Goal: Transaction & Acquisition: Purchase product/service

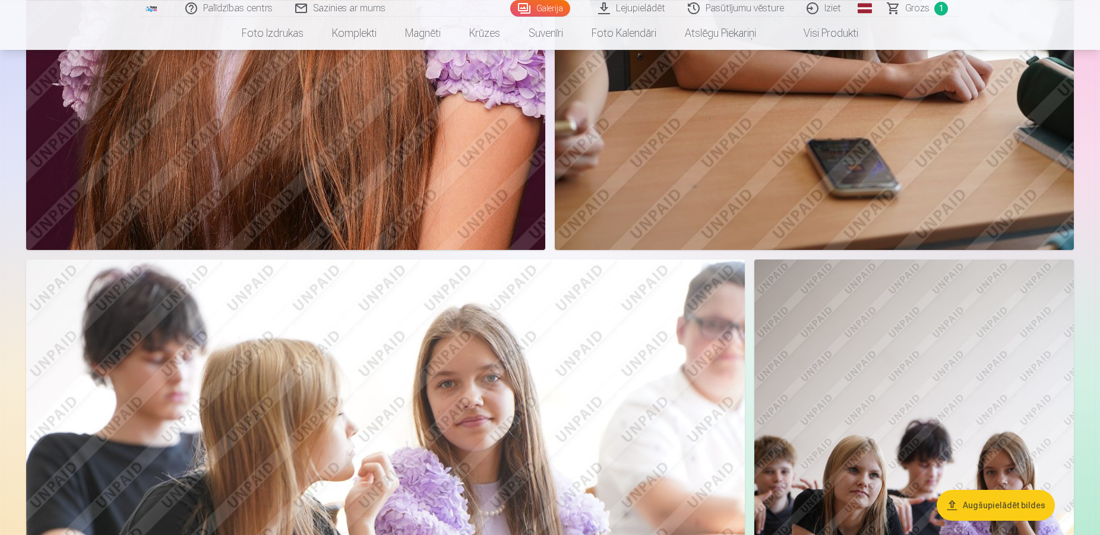
scroll to position [2590, 0]
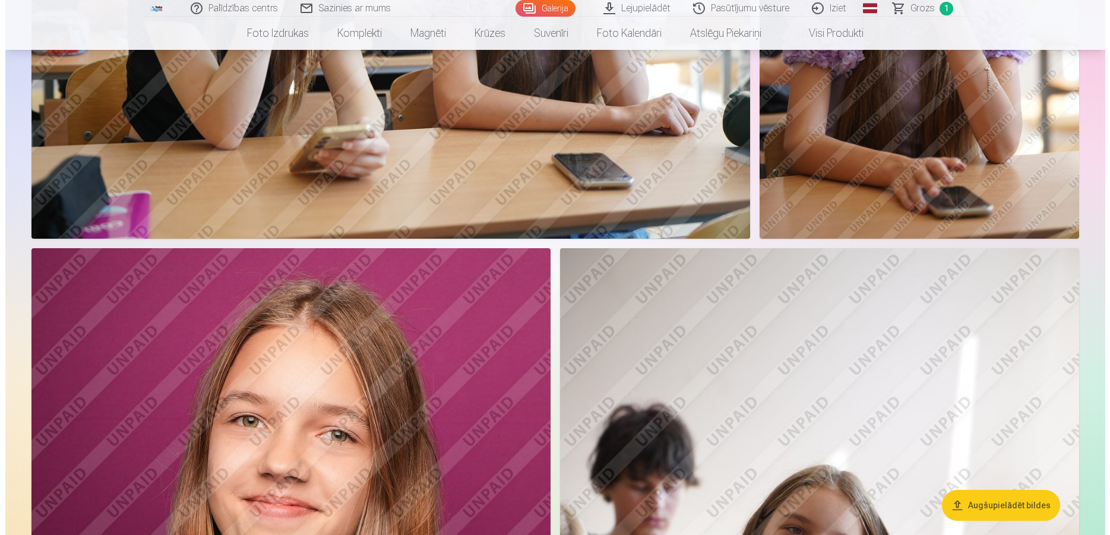
scroll to position [1800, 0]
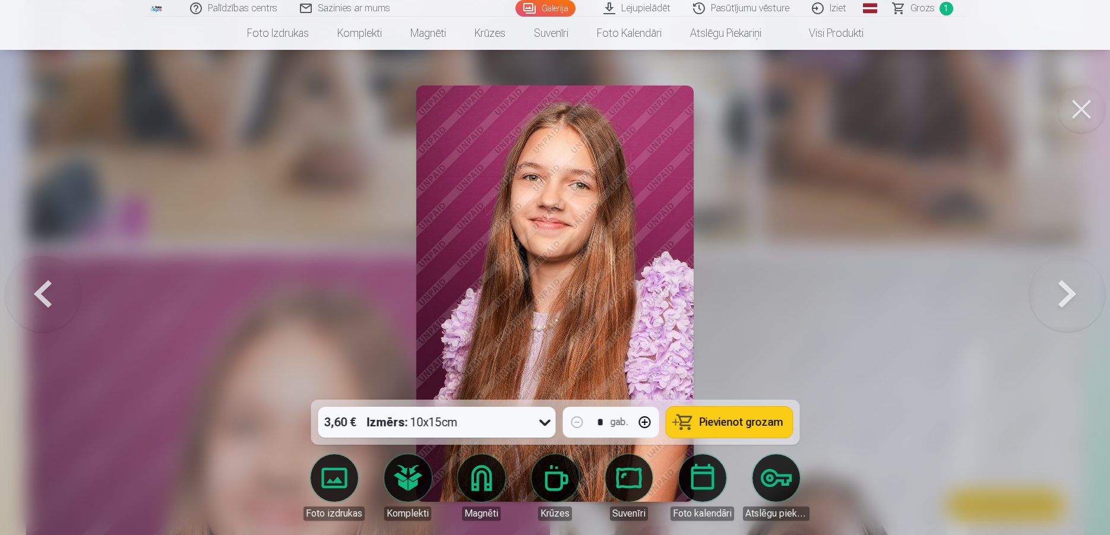
click at [473, 485] on link "Magnēti" at bounding box center [481, 487] width 67 height 67
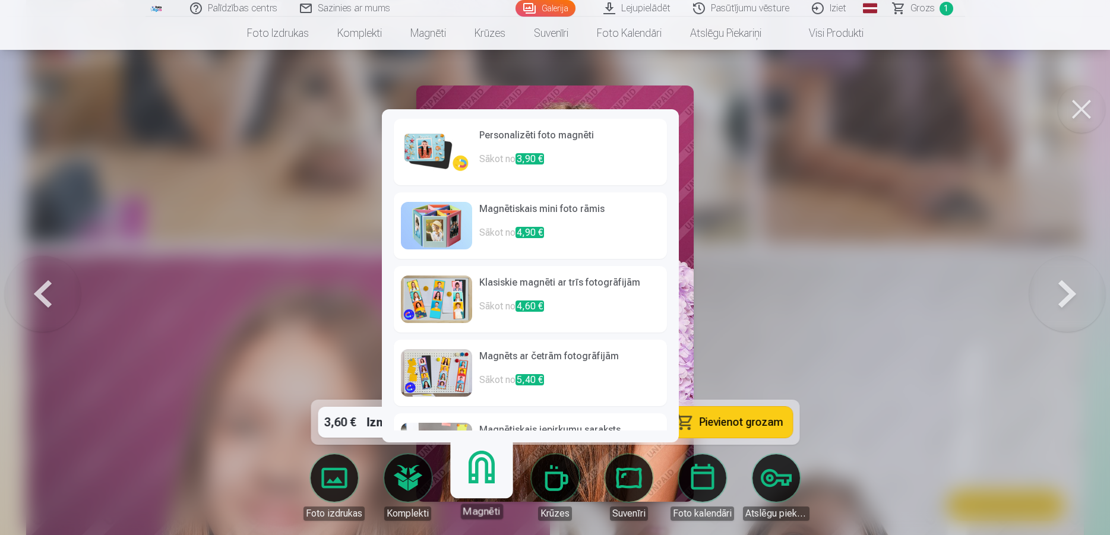
click at [523, 145] on h6 "Personalizēti foto magnēti" at bounding box center [569, 140] width 181 height 24
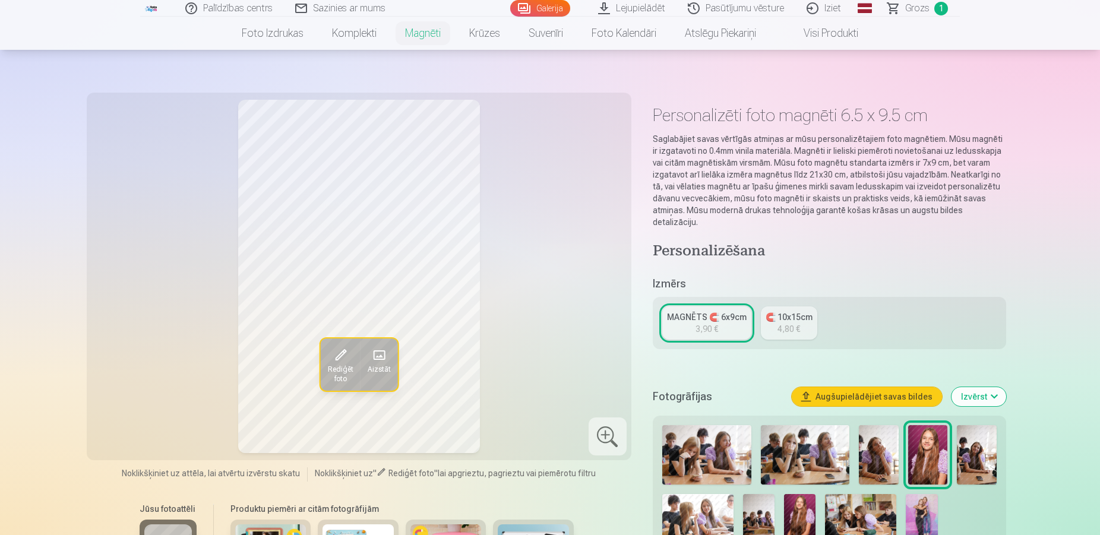
scroll to position [46, 0]
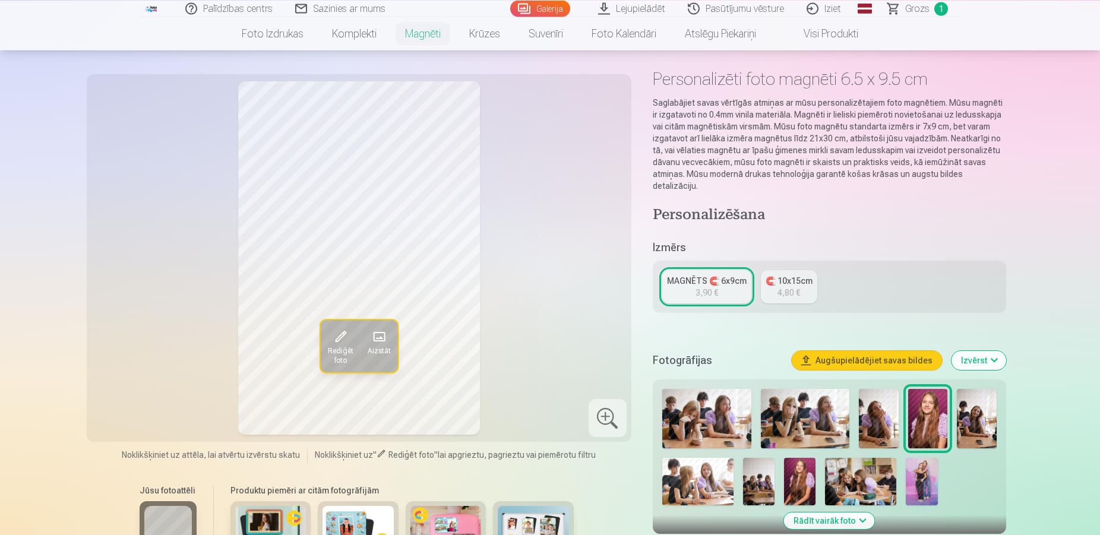
click at [784, 275] on div "🧲 10x15cm" at bounding box center [788, 281] width 47 height 12
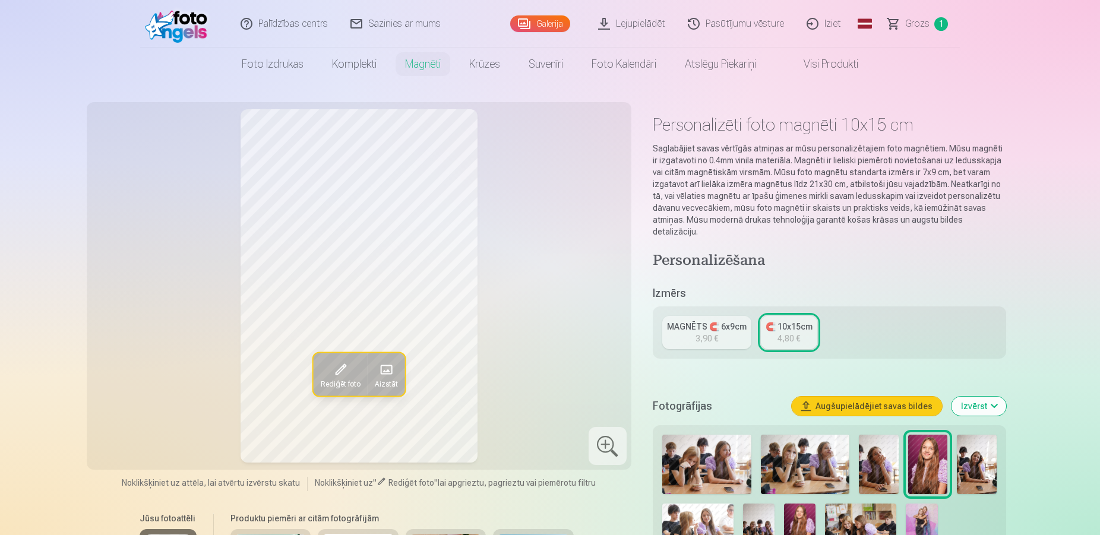
click at [732, 328] on link "MAGNĒTS 🧲 6x9cm 3,90 €" at bounding box center [706, 332] width 89 height 33
click at [849, 398] on button "Augšupielādējiet savas bildes" at bounding box center [867, 406] width 150 height 19
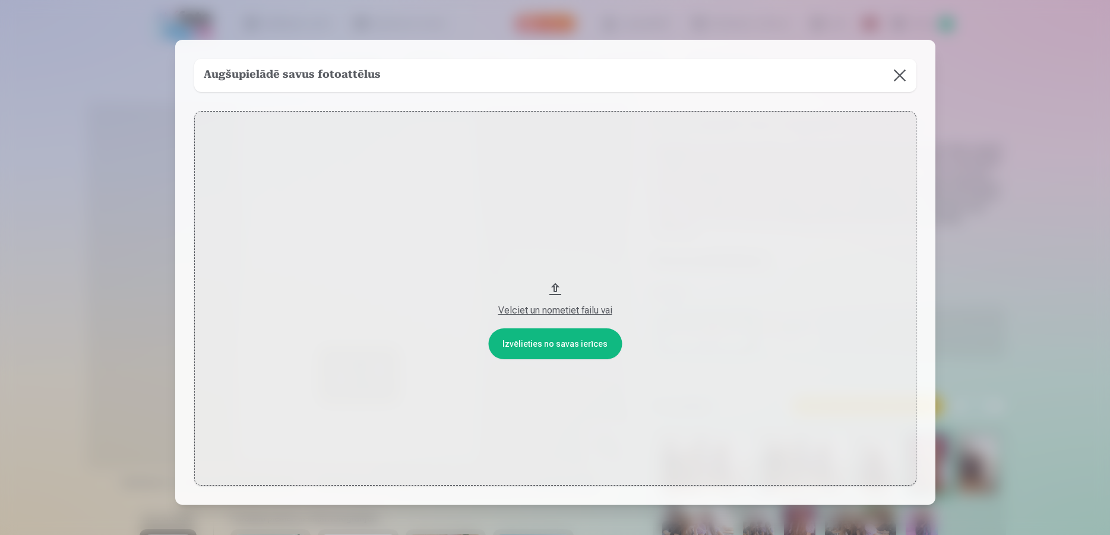
click at [887, 68] on button at bounding box center [899, 75] width 33 height 33
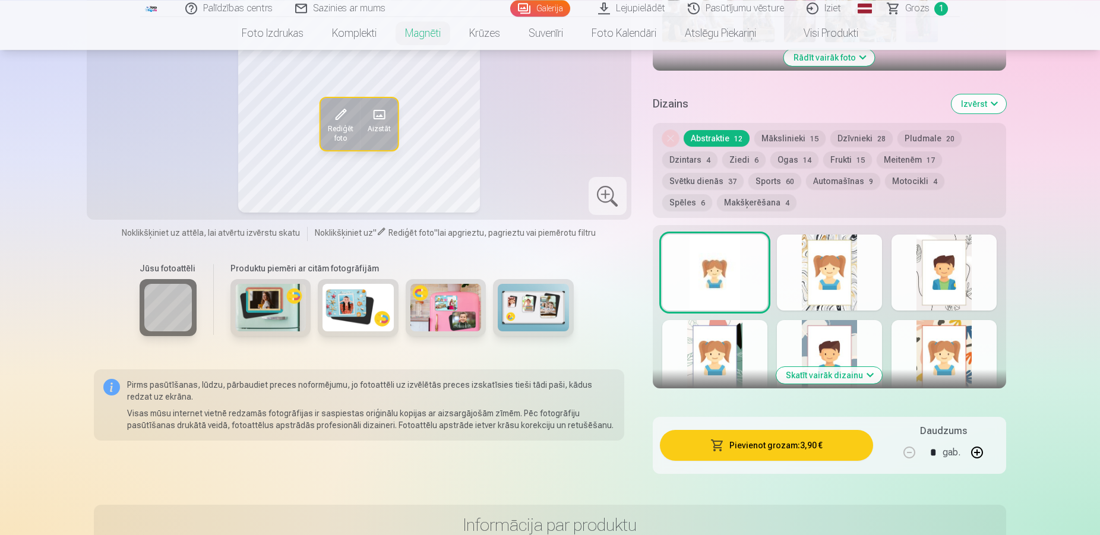
scroll to position [485, 0]
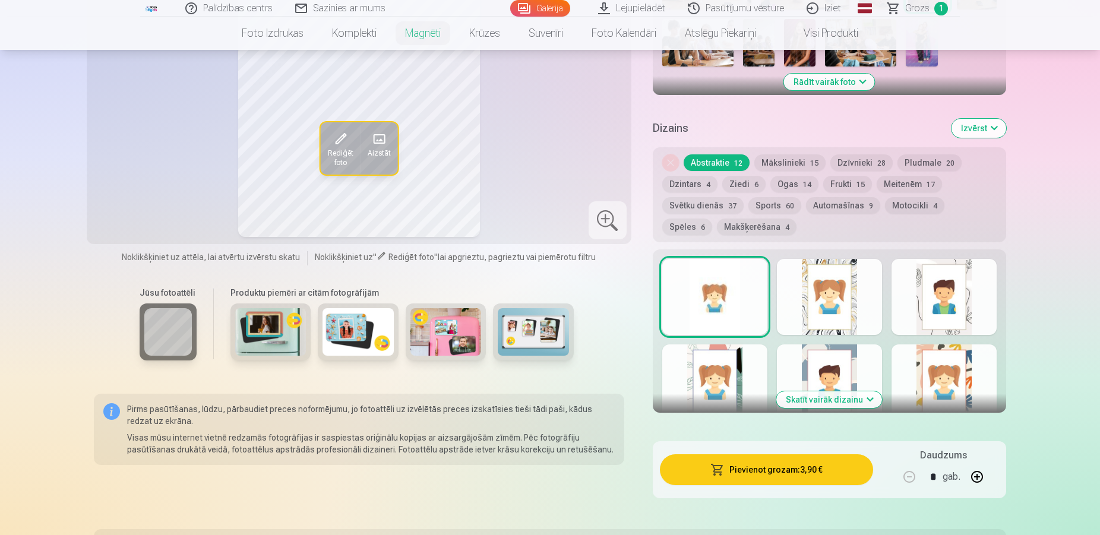
click at [841, 304] on div at bounding box center [829, 297] width 105 height 76
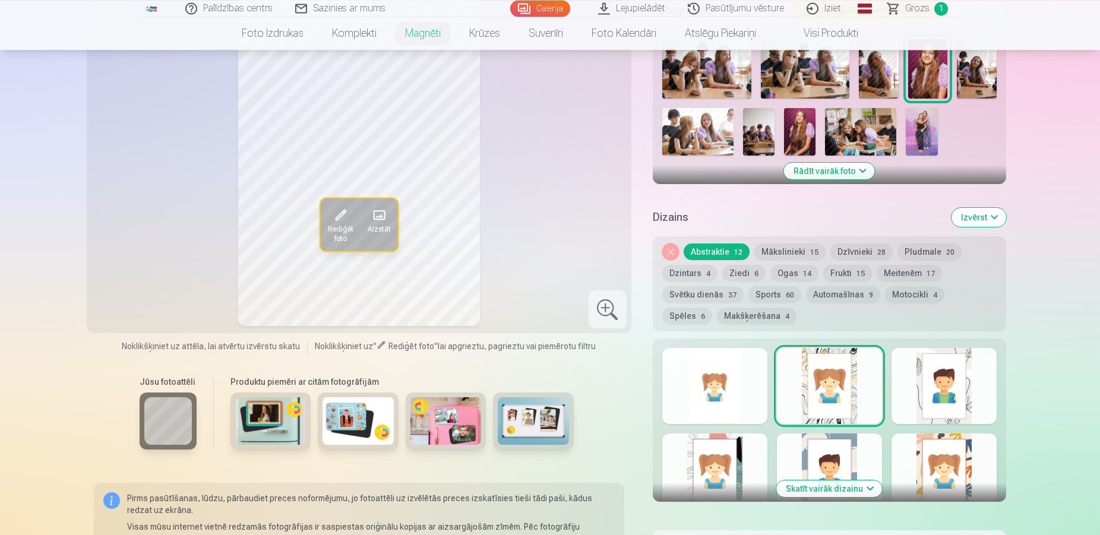
scroll to position [333, 0]
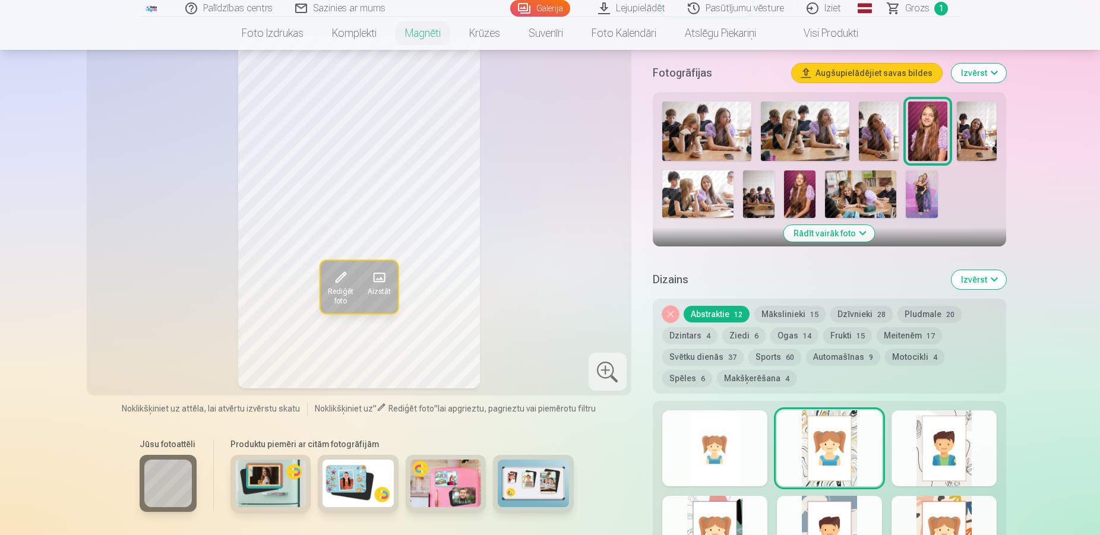
click at [900, 327] on button "Meitenēm 17" at bounding box center [908, 335] width 65 height 17
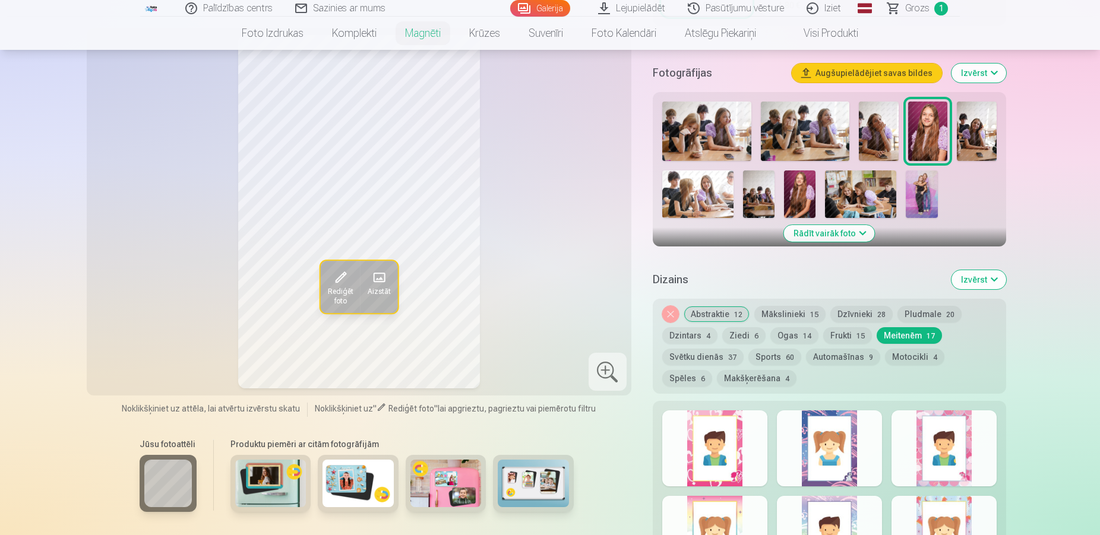
click at [701, 454] on div at bounding box center [714, 448] width 105 height 76
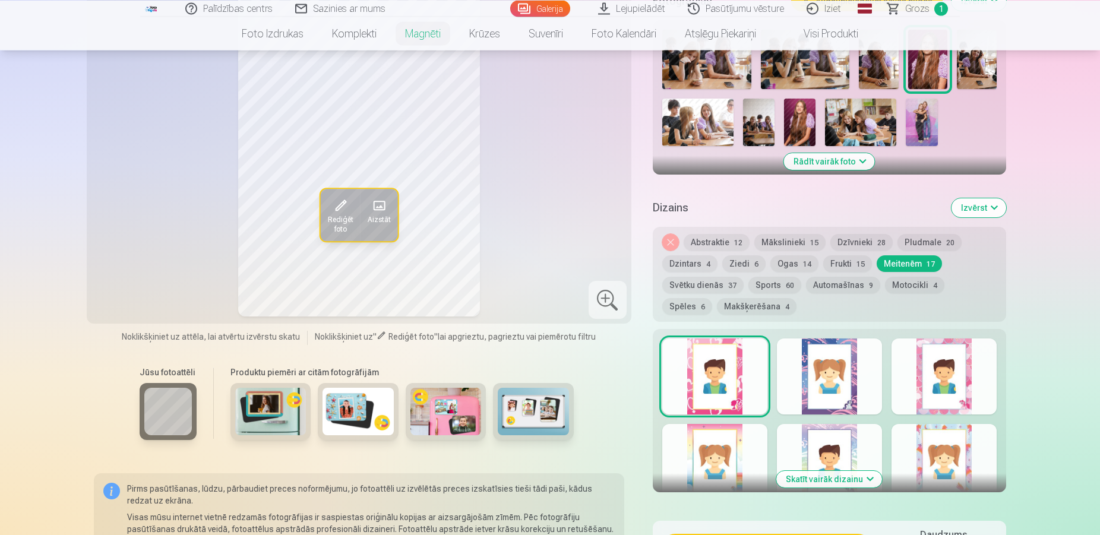
scroll to position [409, 0]
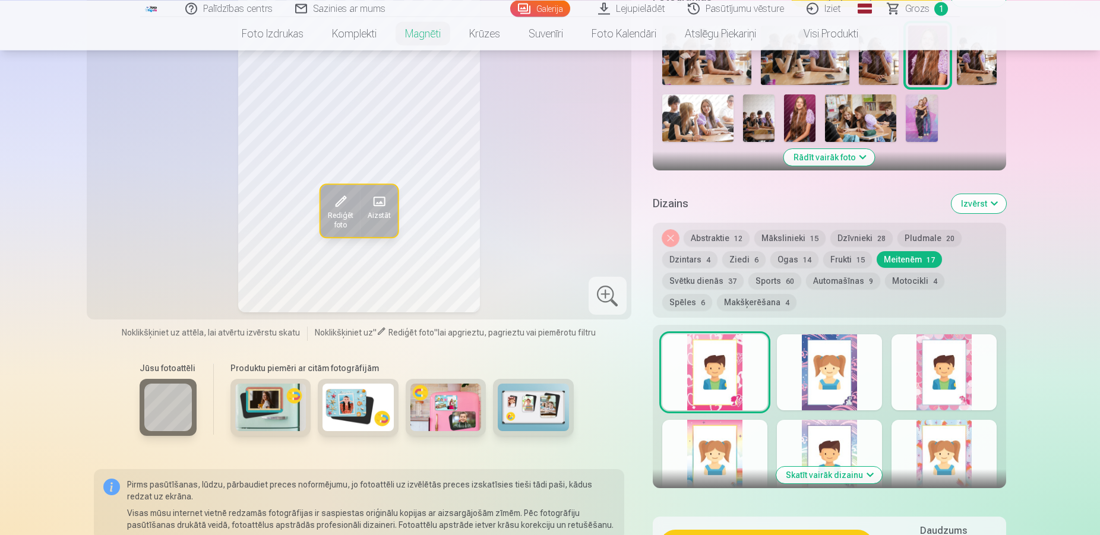
click at [738, 457] on div at bounding box center [714, 458] width 105 height 76
click at [728, 370] on div at bounding box center [714, 372] width 105 height 76
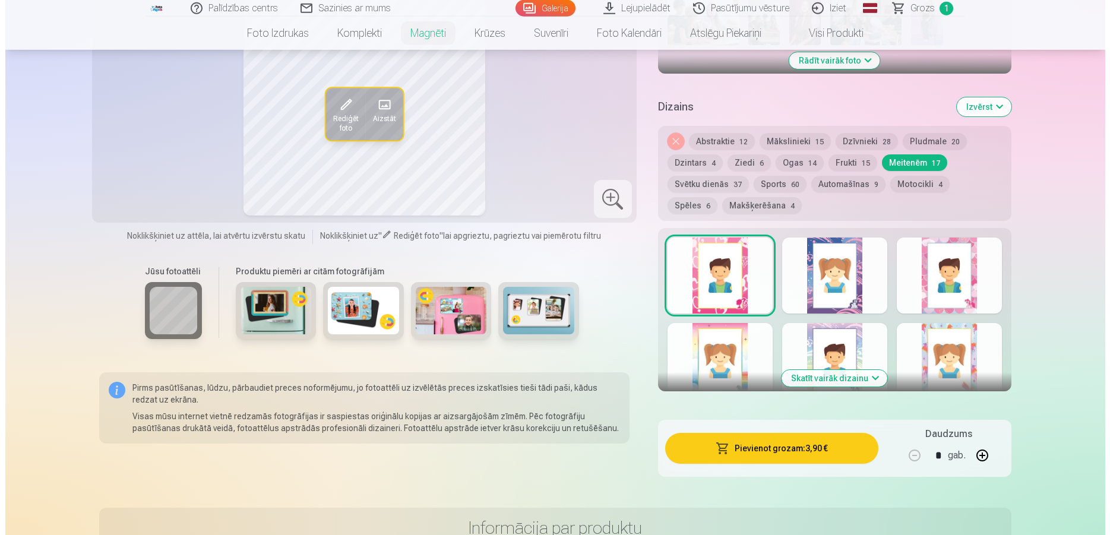
scroll to position [636, 0]
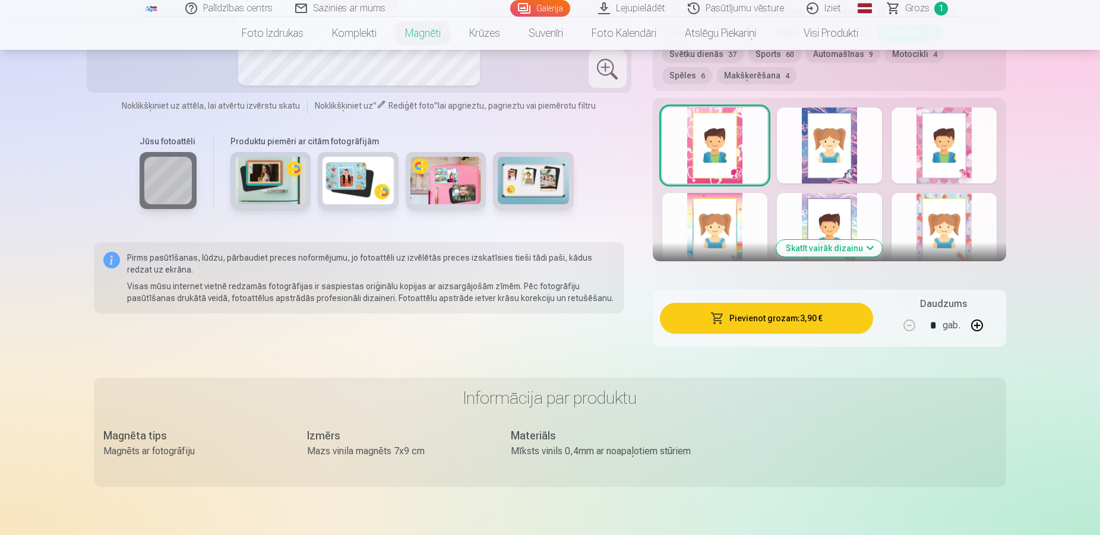
click at [976, 317] on button "button" at bounding box center [977, 325] width 29 height 29
click at [976, 316] on button "button" at bounding box center [977, 325] width 29 height 29
type input "*"
click at [807, 310] on button "Pievienot grozam : 11,70 €" at bounding box center [766, 318] width 213 height 31
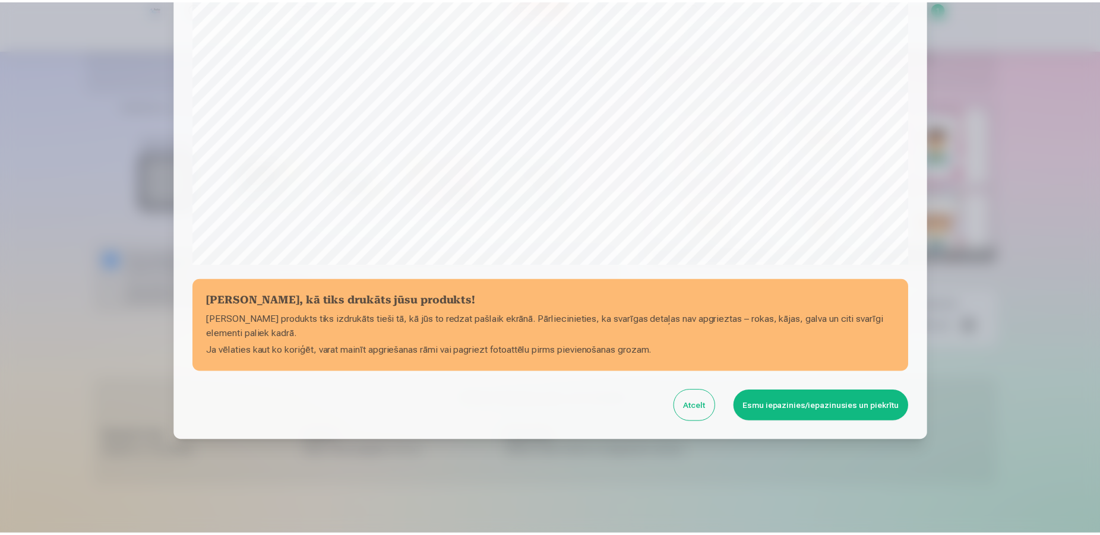
scroll to position [320, 0]
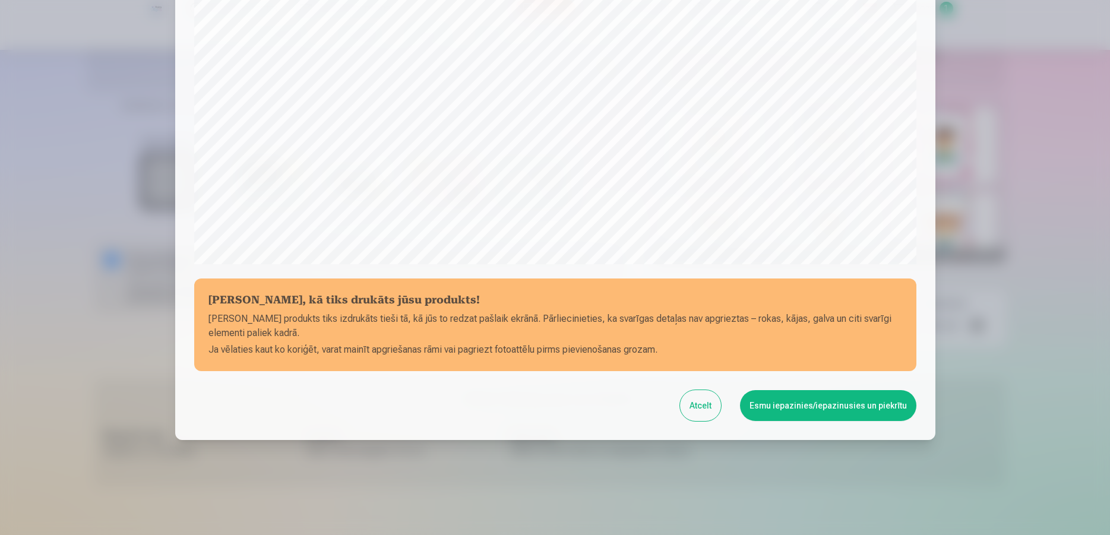
click at [763, 408] on button "Esmu iepazinies/iepazinusies un piekrītu" at bounding box center [828, 405] width 176 height 31
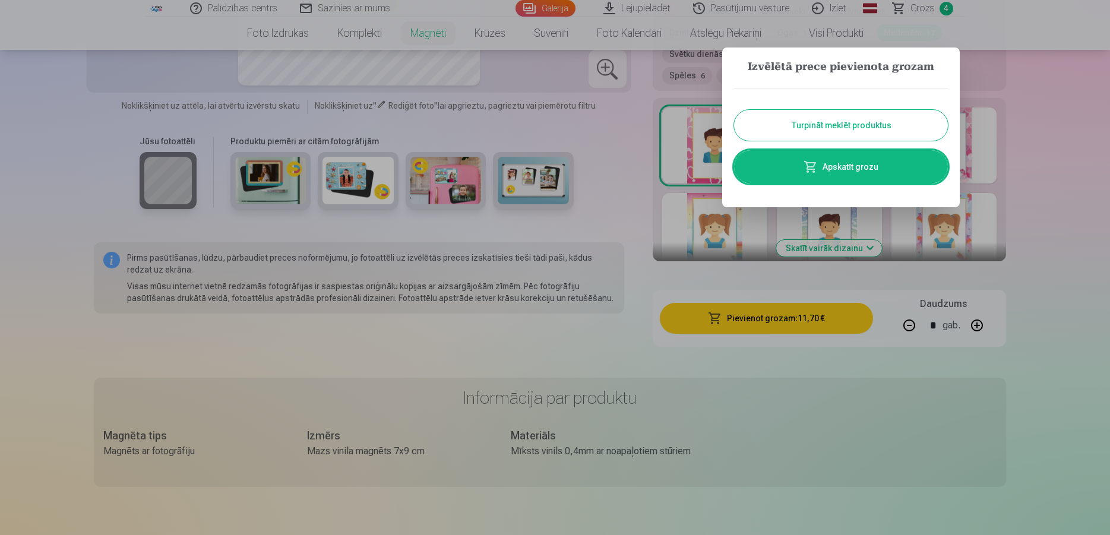
click at [879, 131] on button "Turpināt meklēt produktus" at bounding box center [841, 125] width 214 height 31
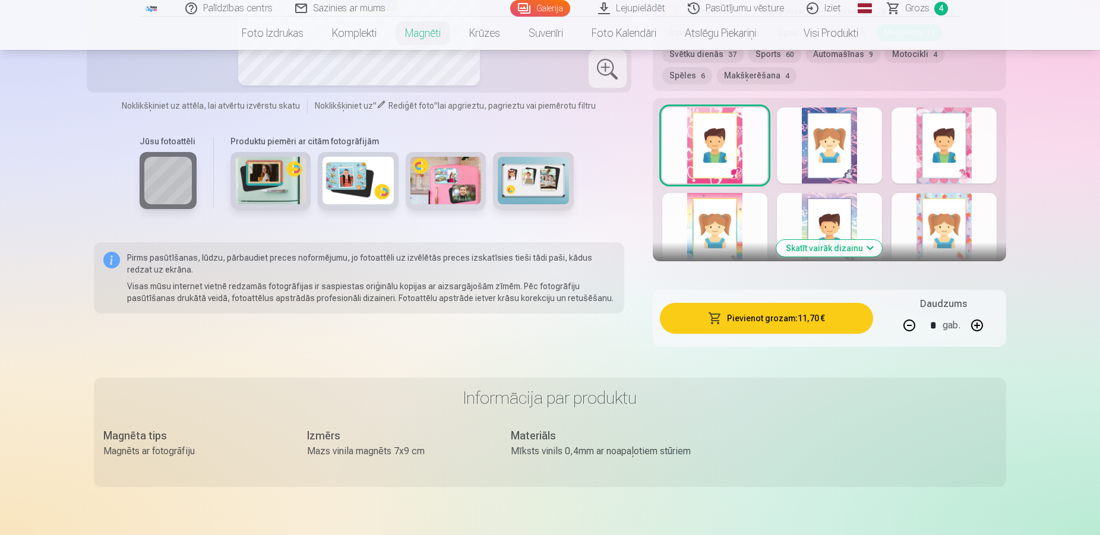
click at [910, 10] on span "Grozs" at bounding box center [917, 8] width 24 height 14
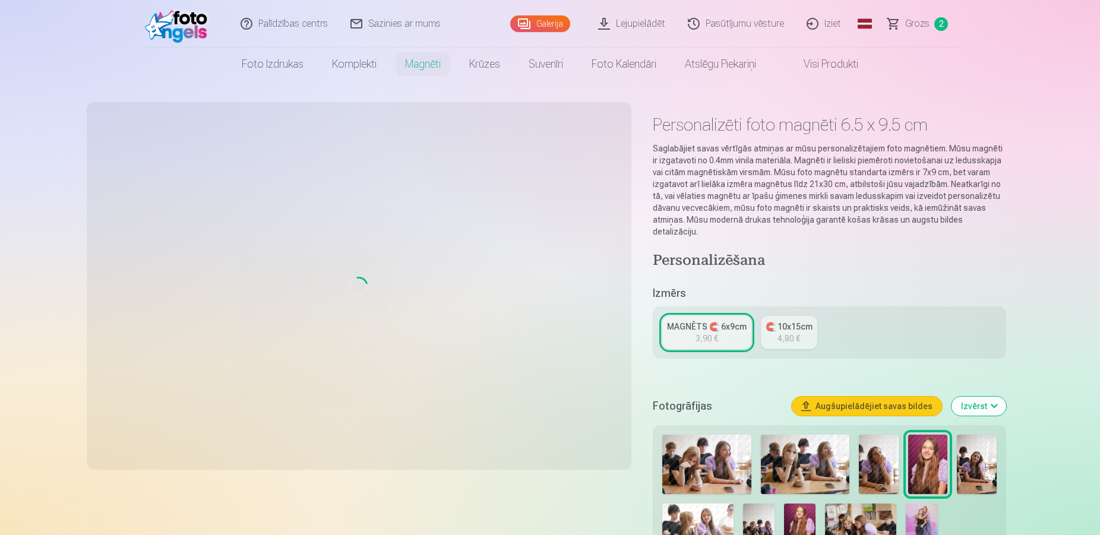
type input "*"
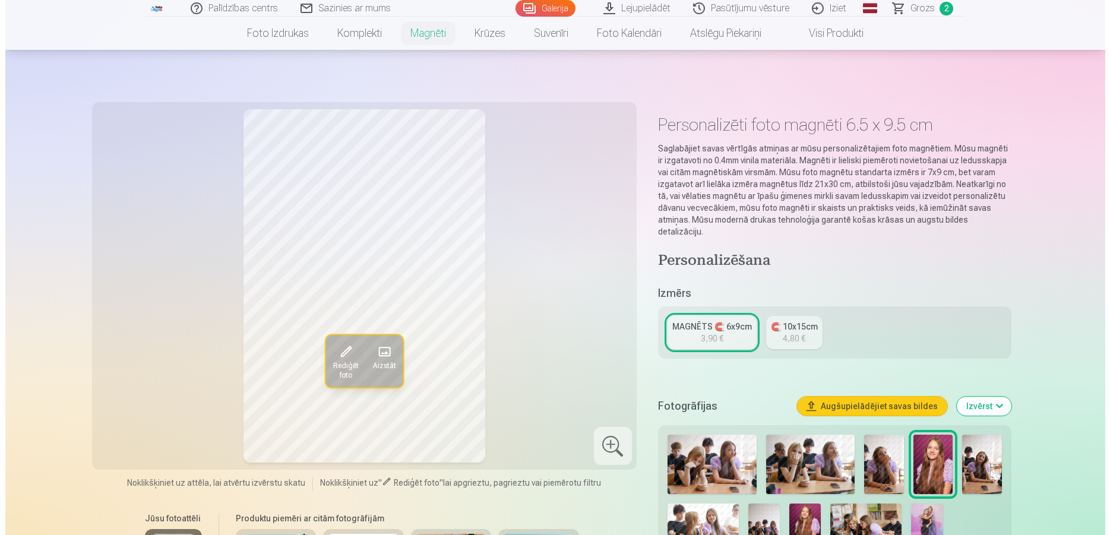
scroll to position [1800, 0]
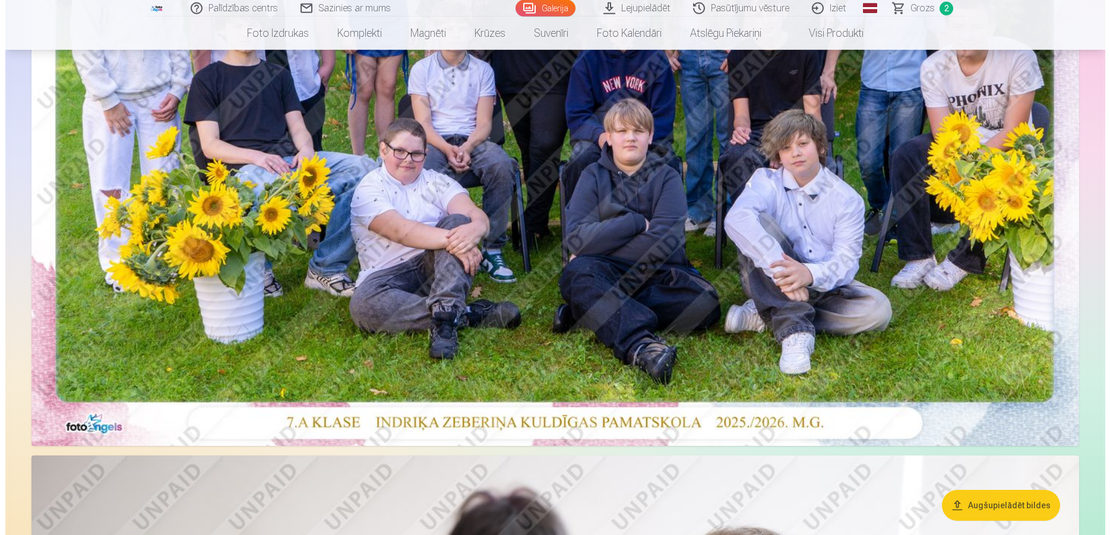
scroll to position [500, 0]
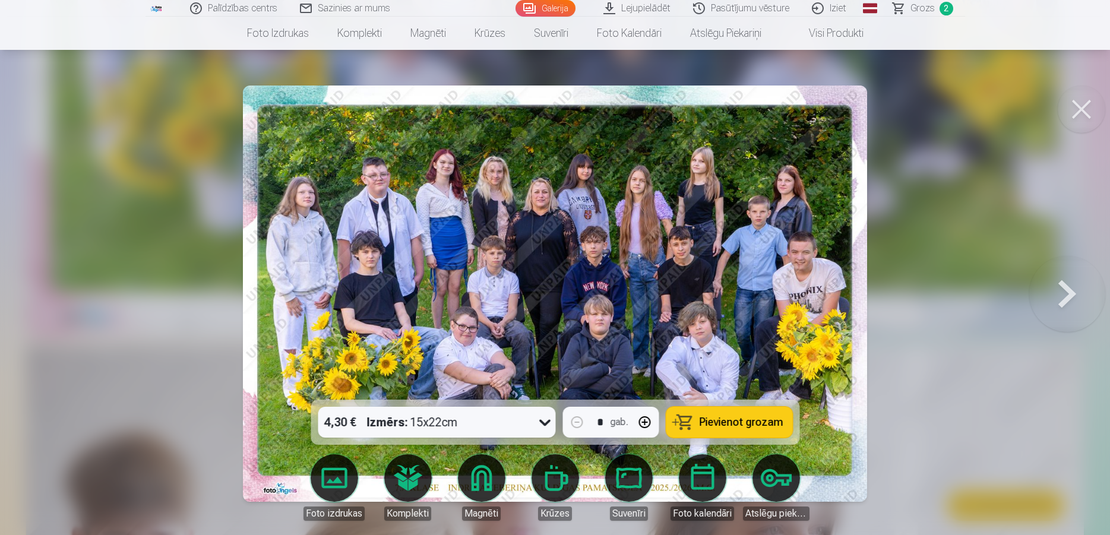
click at [726, 421] on span "Pievienot grozam" at bounding box center [741, 422] width 84 height 11
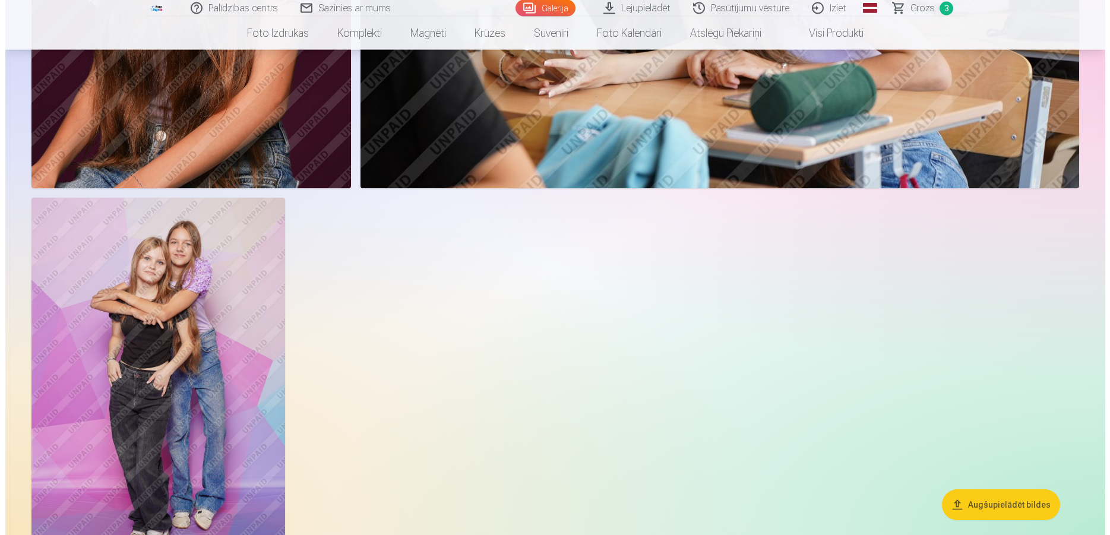
scroll to position [3907, 0]
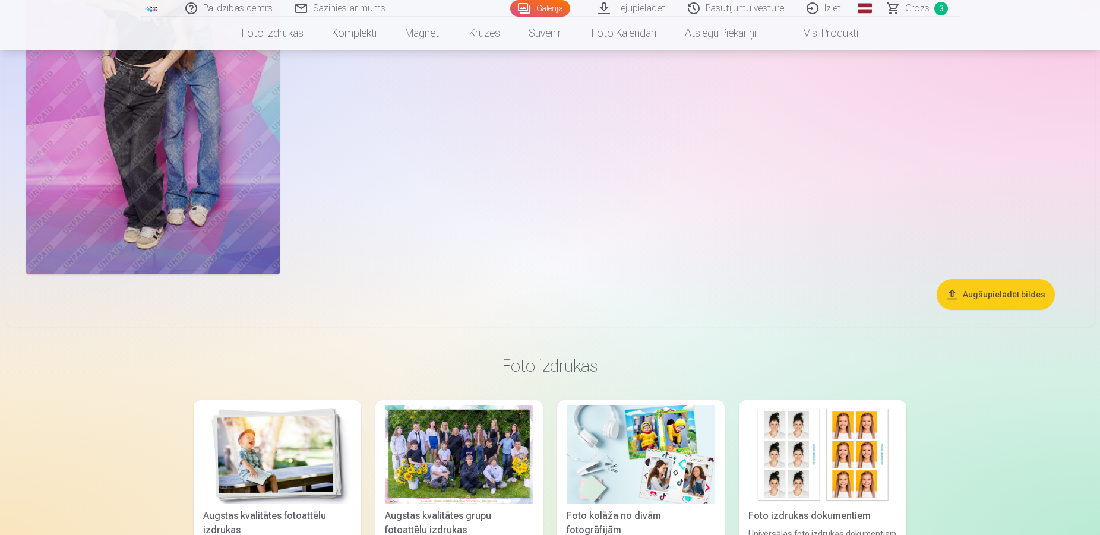
click at [211, 189] on img at bounding box center [153, 84] width 254 height 380
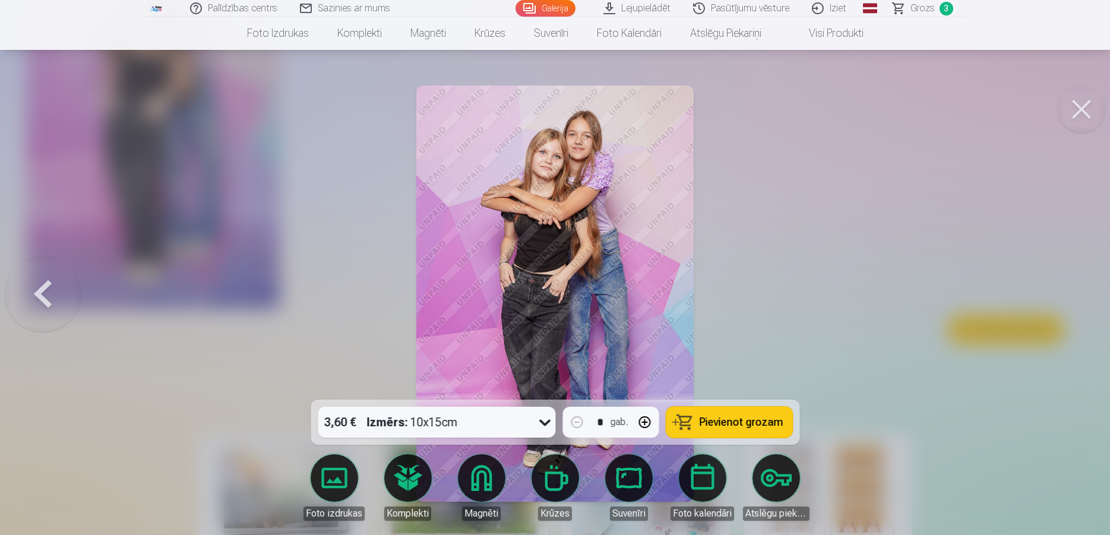
click at [776, 417] on span "Pievienot grozam" at bounding box center [741, 422] width 84 height 11
click at [914, 8] on span "Grozs" at bounding box center [922, 8] width 24 height 14
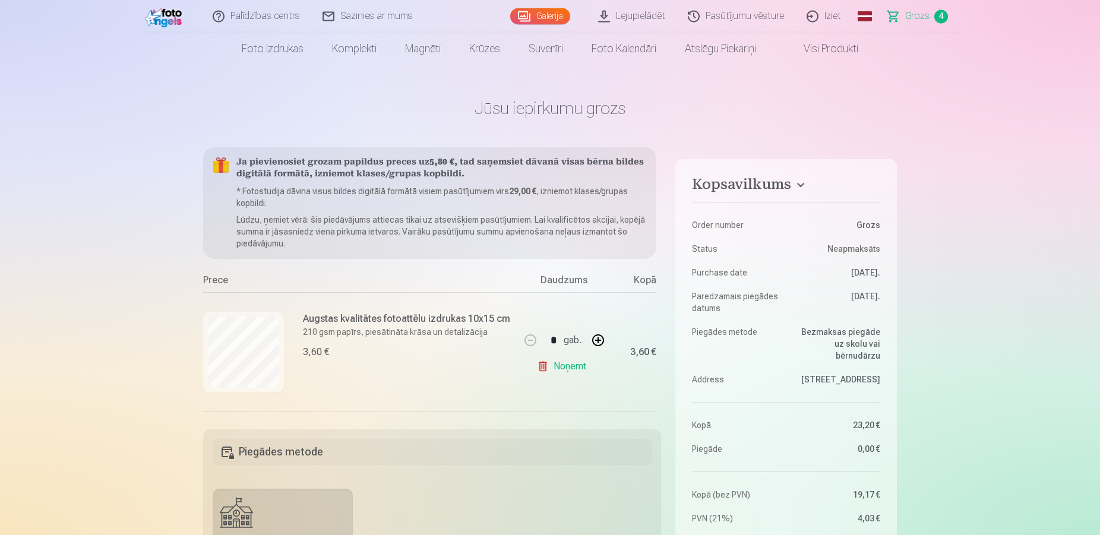
scroll to position [15, 0]
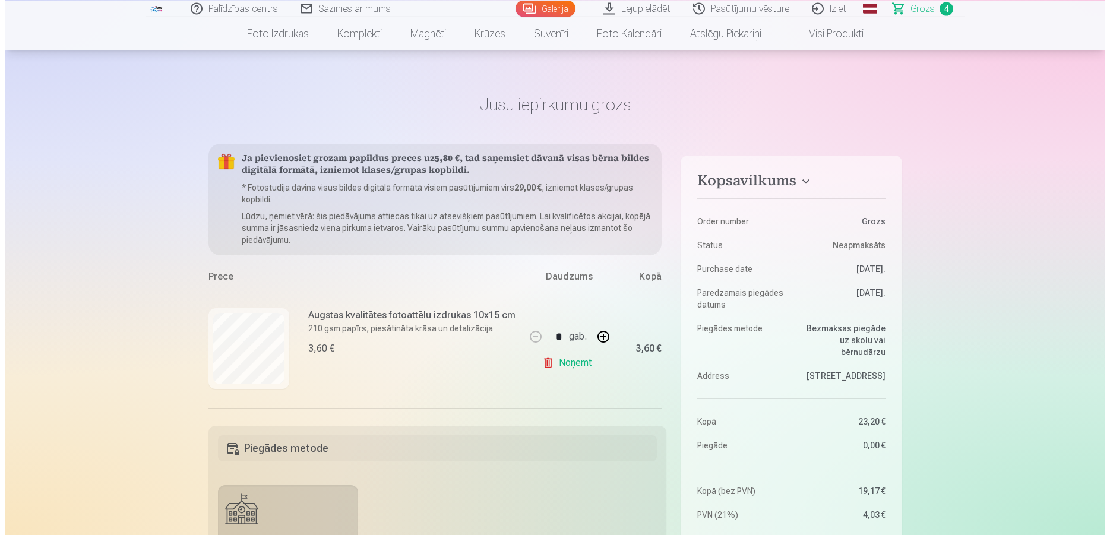
scroll to position [3907, 0]
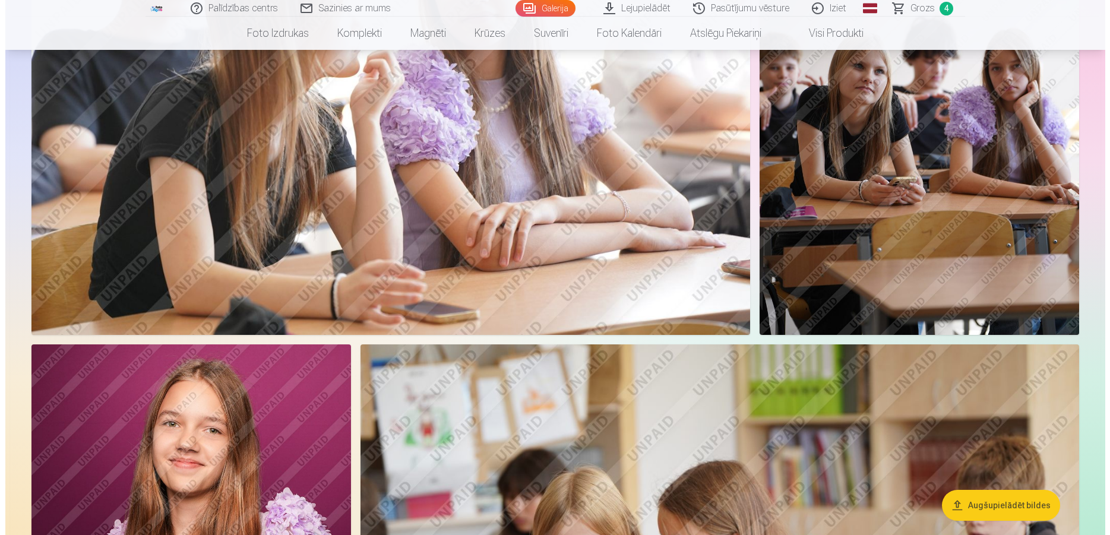
scroll to position [2847, 0]
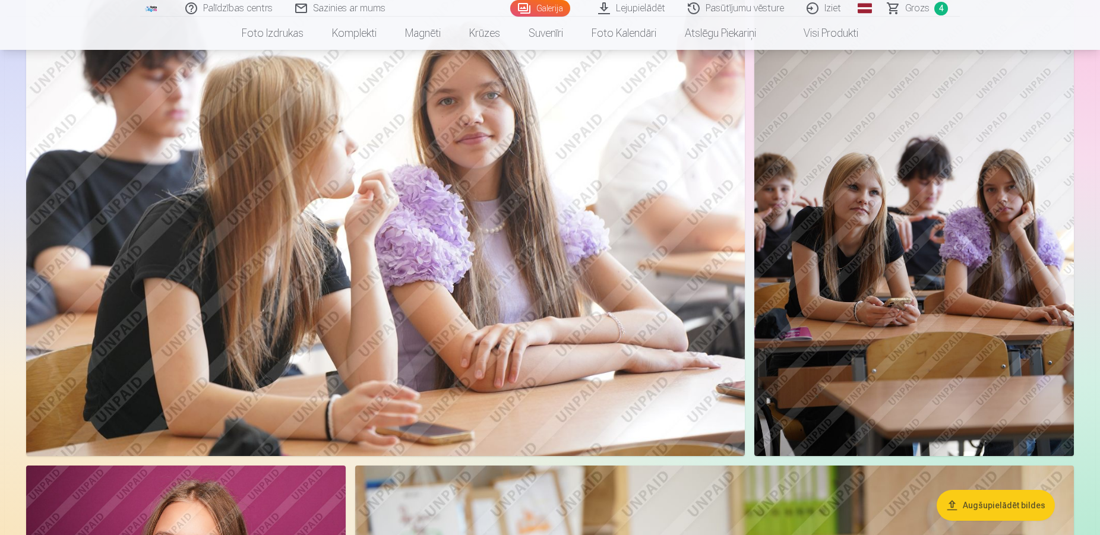
click at [588, 238] on img at bounding box center [385, 216] width 719 height 479
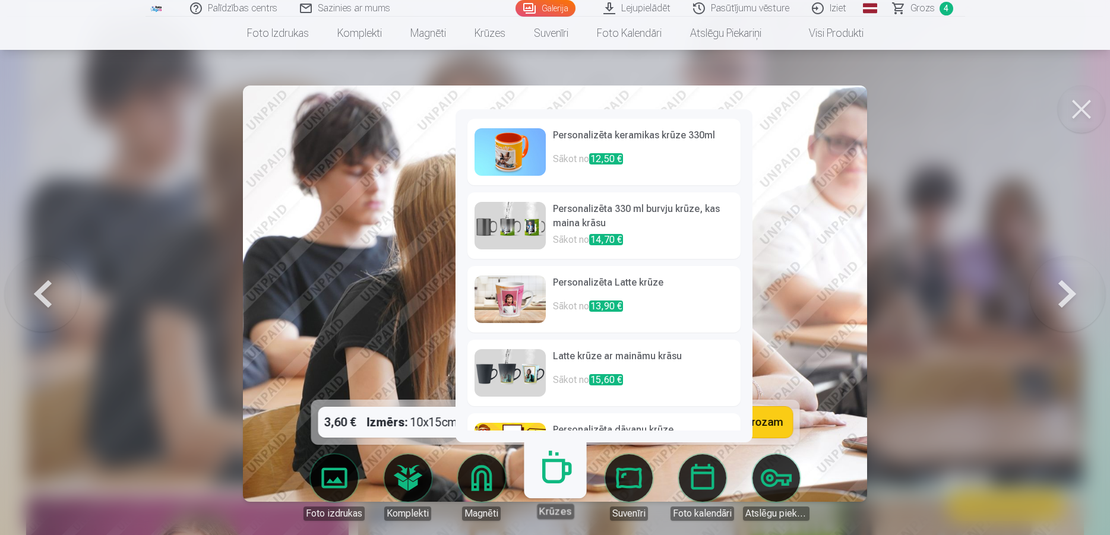
click at [559, 475] on link "Krūzes" at bounding box center [554, 482] width 73 height 73
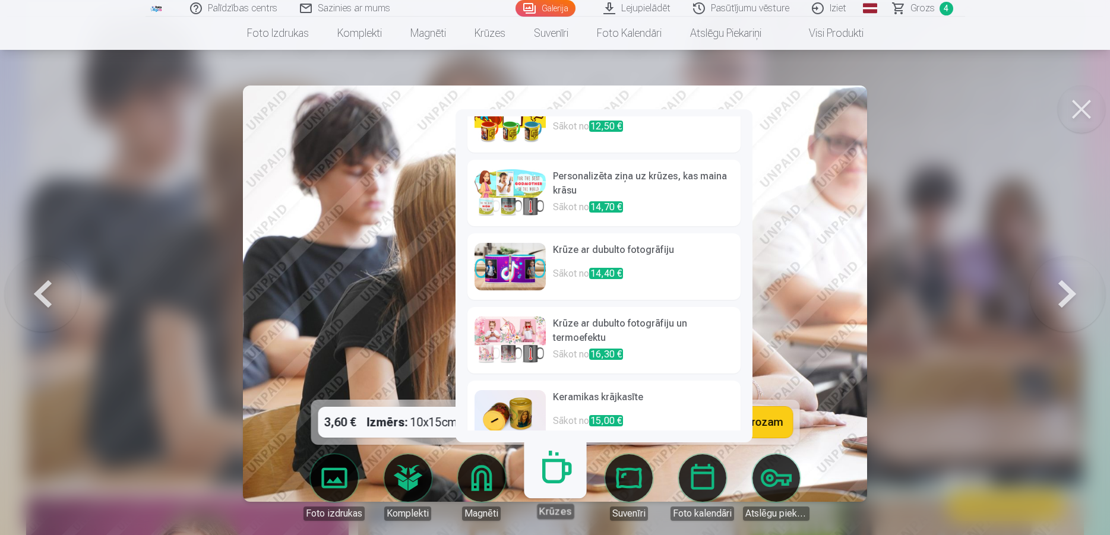
scroll to position [346, 0]
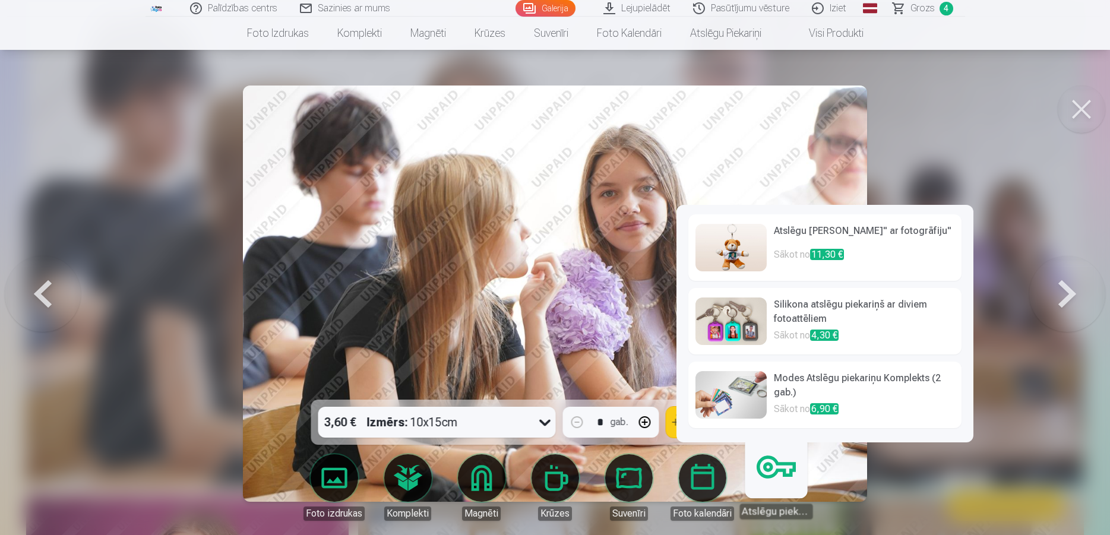
click at [760, 479] on link "Atslēgu piekariņi" at bounding box center [775, 482] width 73 height 73
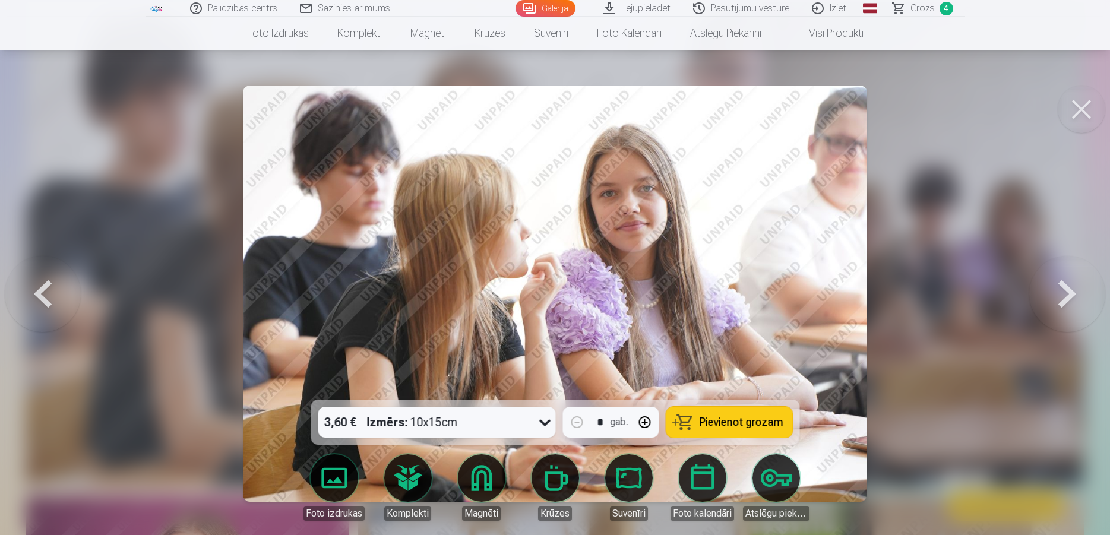
click at [765, 423] on span "Pievienot grozam" at bounding box center [741, 422] width 84 height 11
click at [934, 10] on link "Grozs 5" at bounding box center [923, 8] width 83 height 17
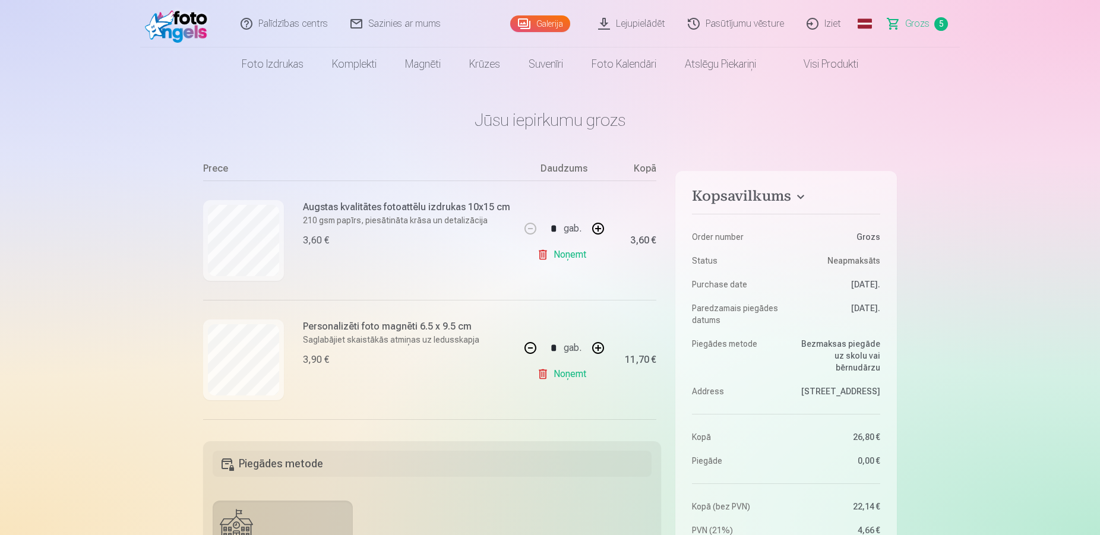
scroll to position [129, 0]
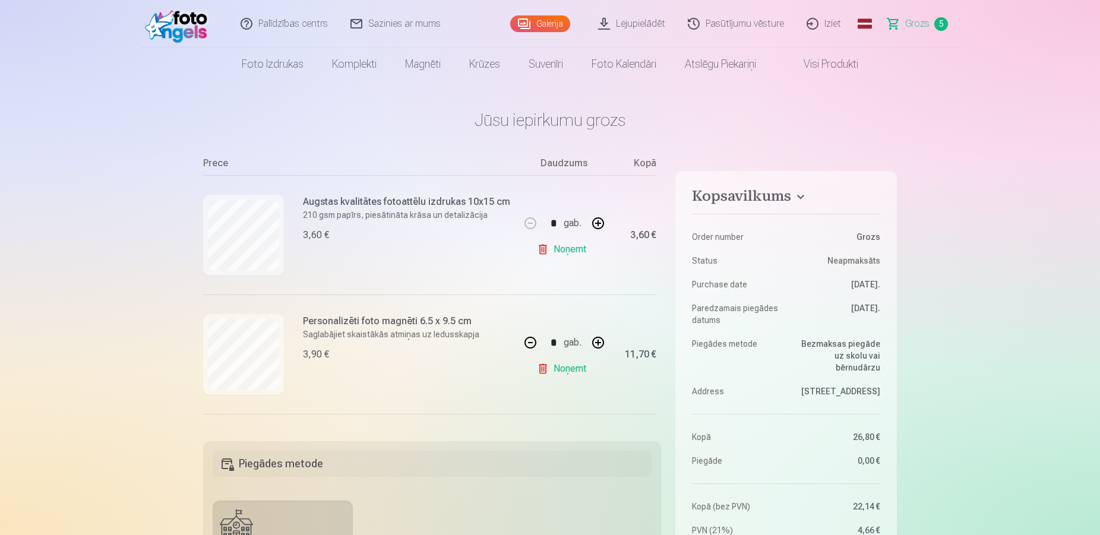
click at [553, 250] on link "Noņemt" at bounding box center [564, 250] width 54 height 24
type input "*"
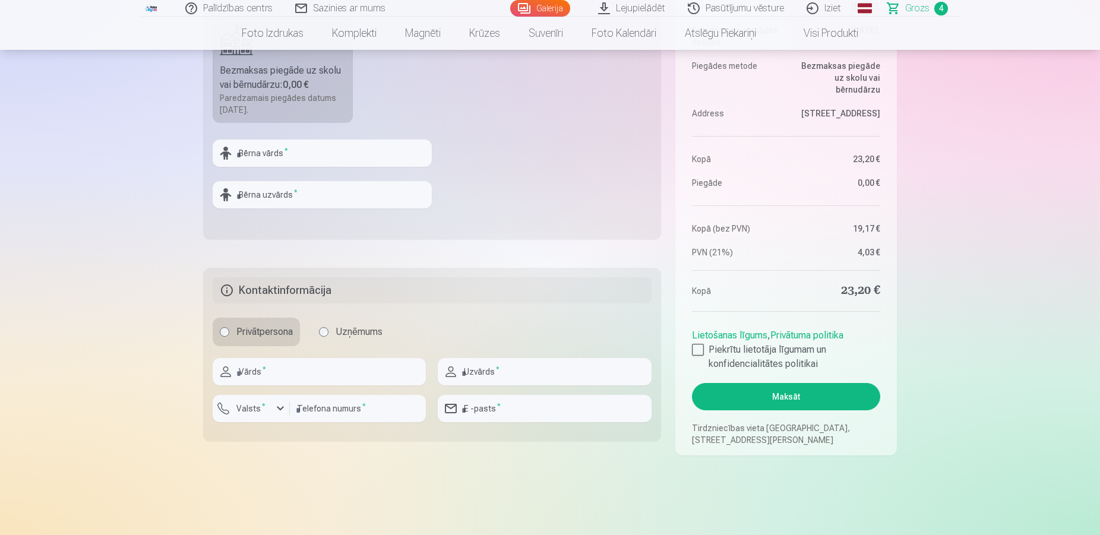
scroll to position [196, 0]
